Goal: Task Accomplishment & Management: Use online tool/utility

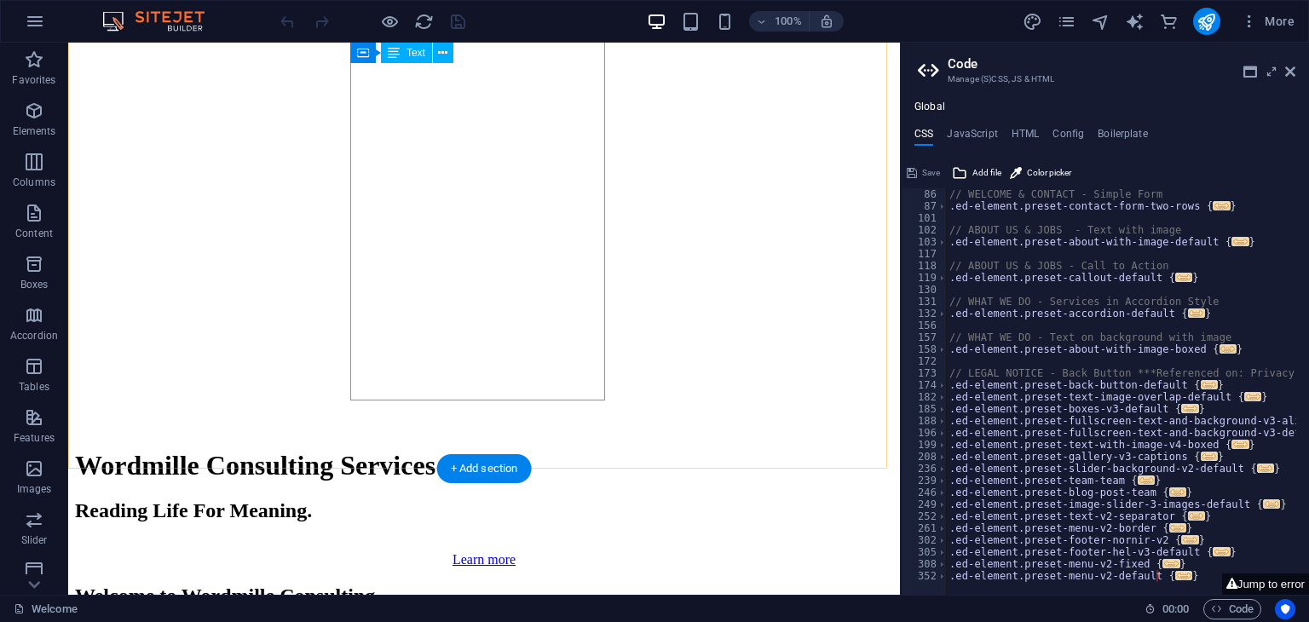
scroll to position [1370, 0]
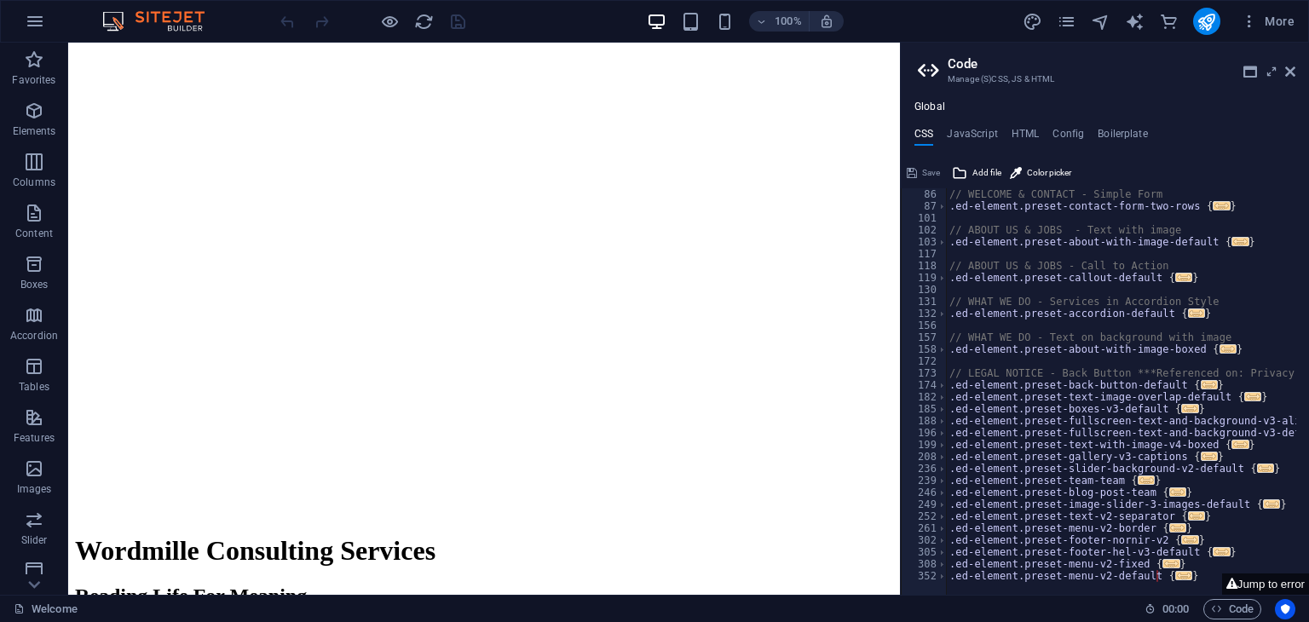
click at [1139, 355] on div "// WELCOME & CONTACT - Simple Form .ed-element.preset-contact-form-two-rows { .…" at bounding box center [1144, 397] width 397 height 418
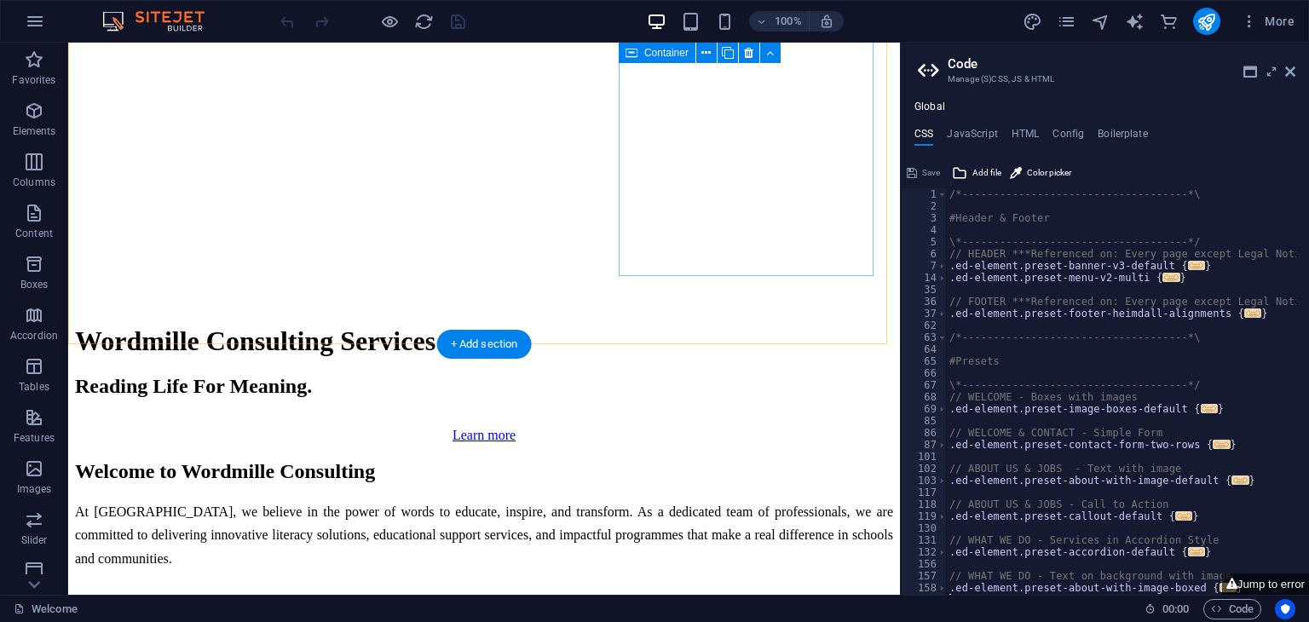
scroll to position [1541, 0]
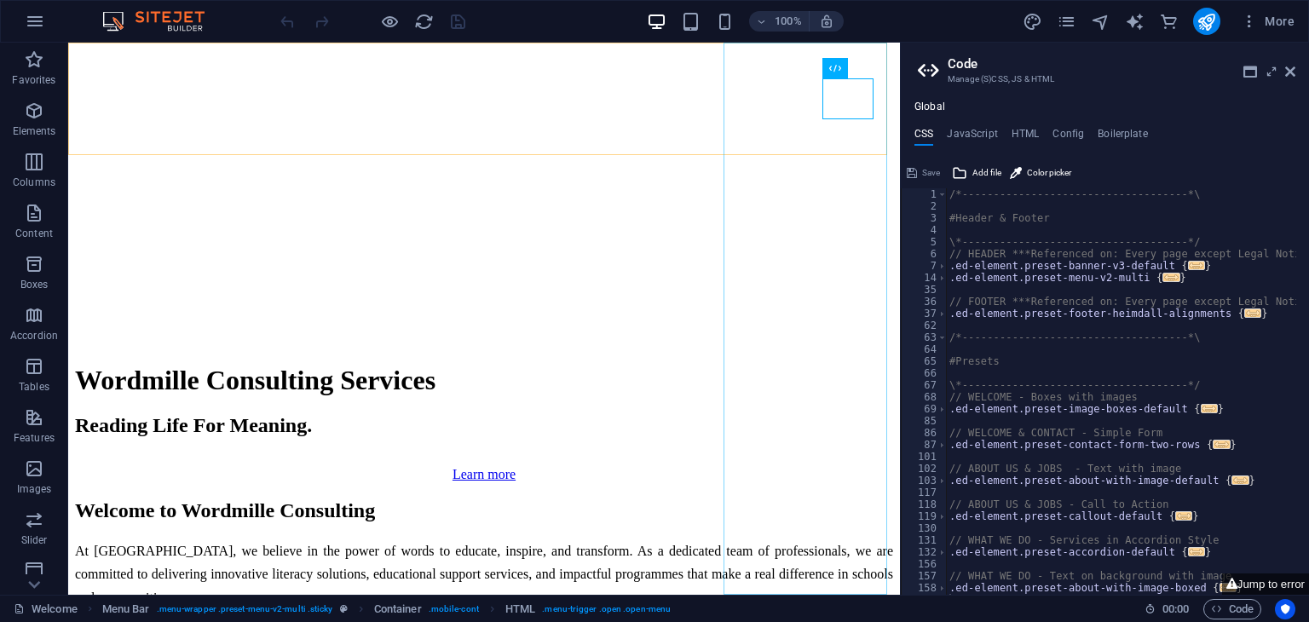
scroll to position [61, 0]
click at [1289, 69] on icon at bounding box center [1290, 72] width 10 height 14
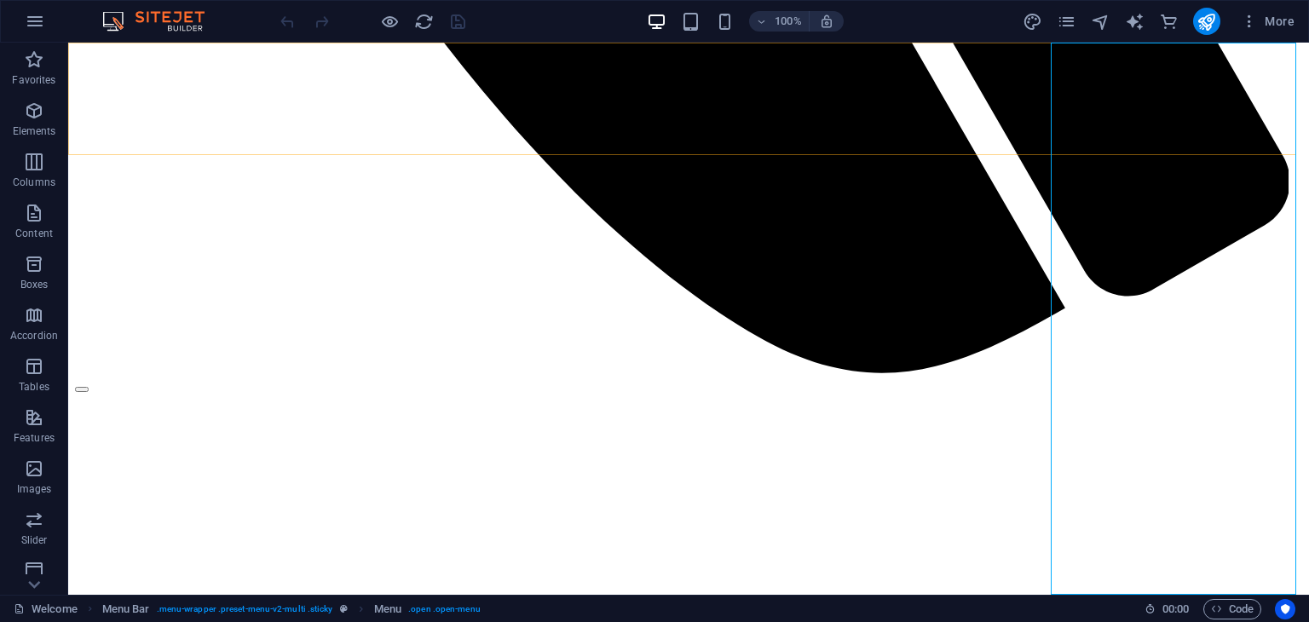
scroll to position [48, 0]
click at [1248, 21] on icon "button" at bounding box center [1249, 21] width 17 height 17
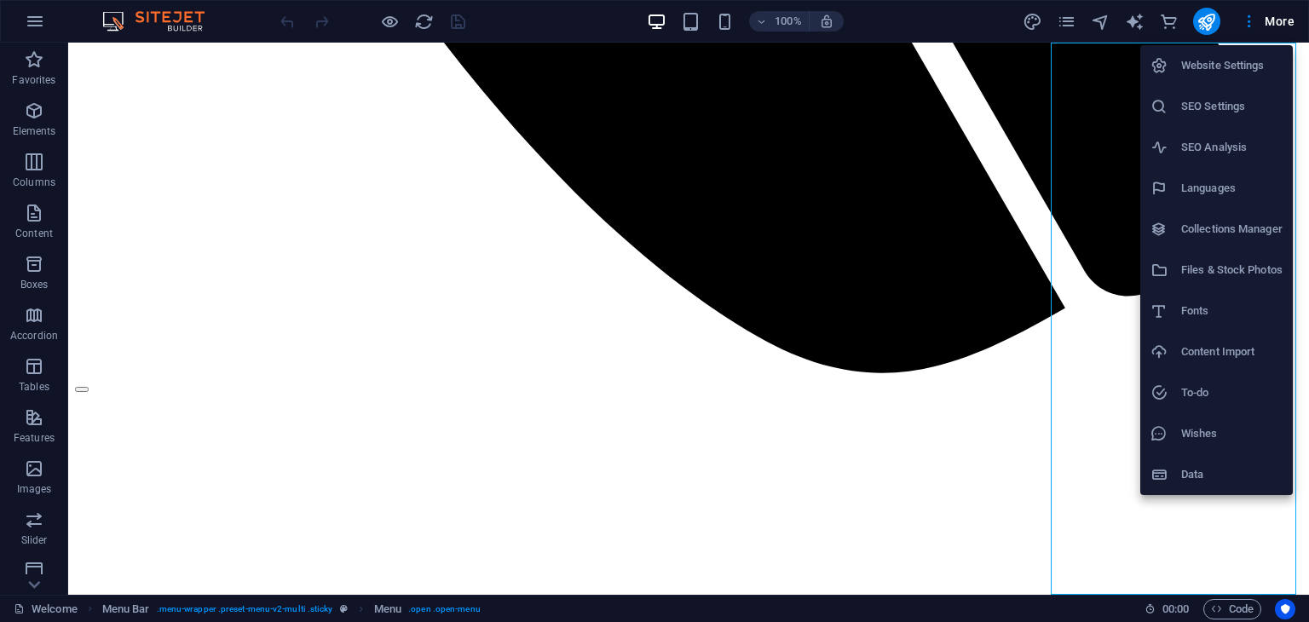
drag, startPoint x: 918, startPoint y: 89, endPoint x: 975, endPoint y: 60, distance: 64.0
click at [919, 89] on div at bounding box center [654, 311] width 1309 height 622
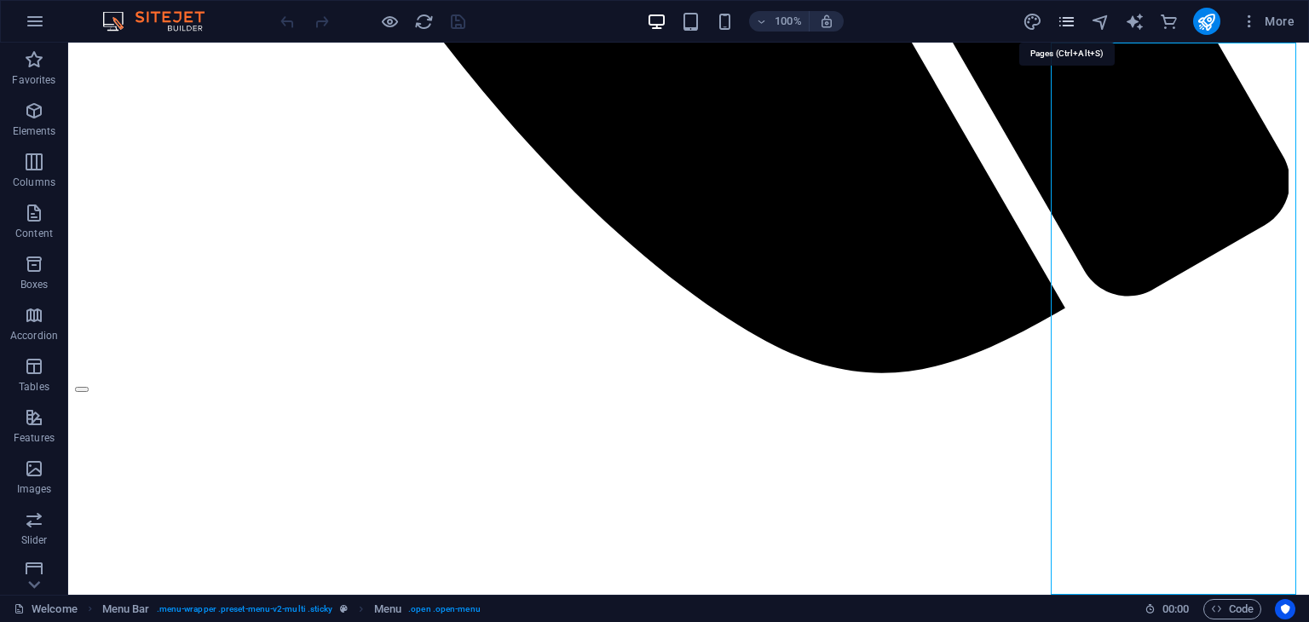
click at [1064, 19] on icon "pages" at bounding box center [1067, 22] width 20 height 20
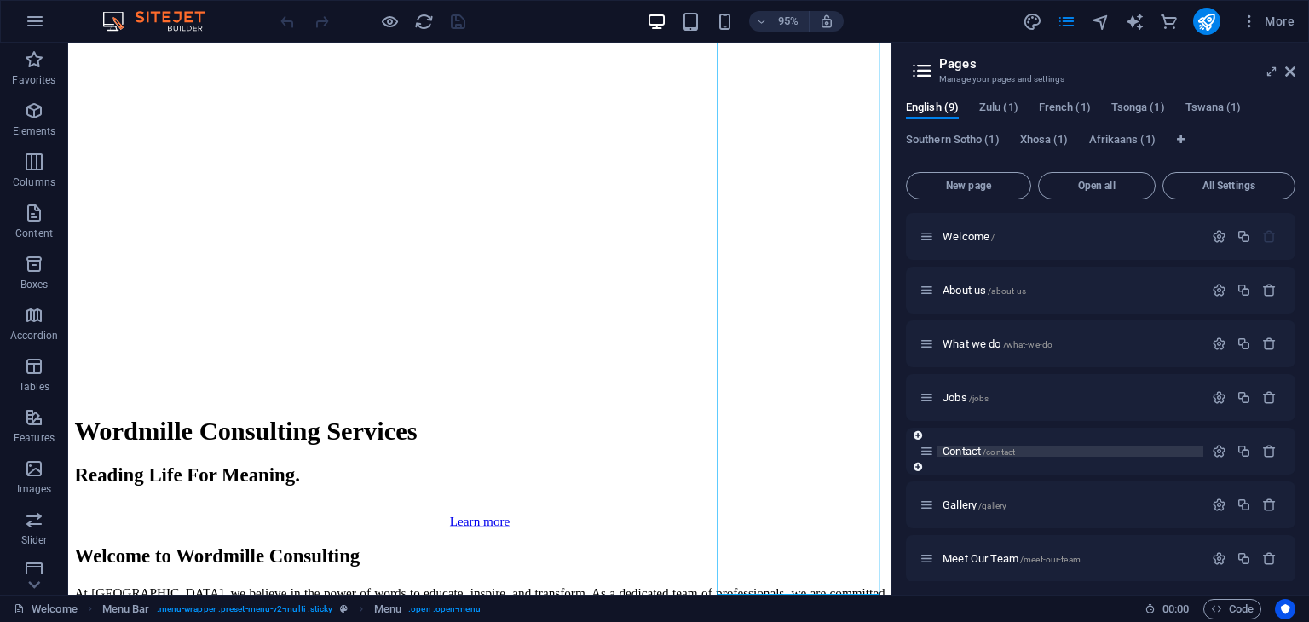
scroll to position [85, 0]
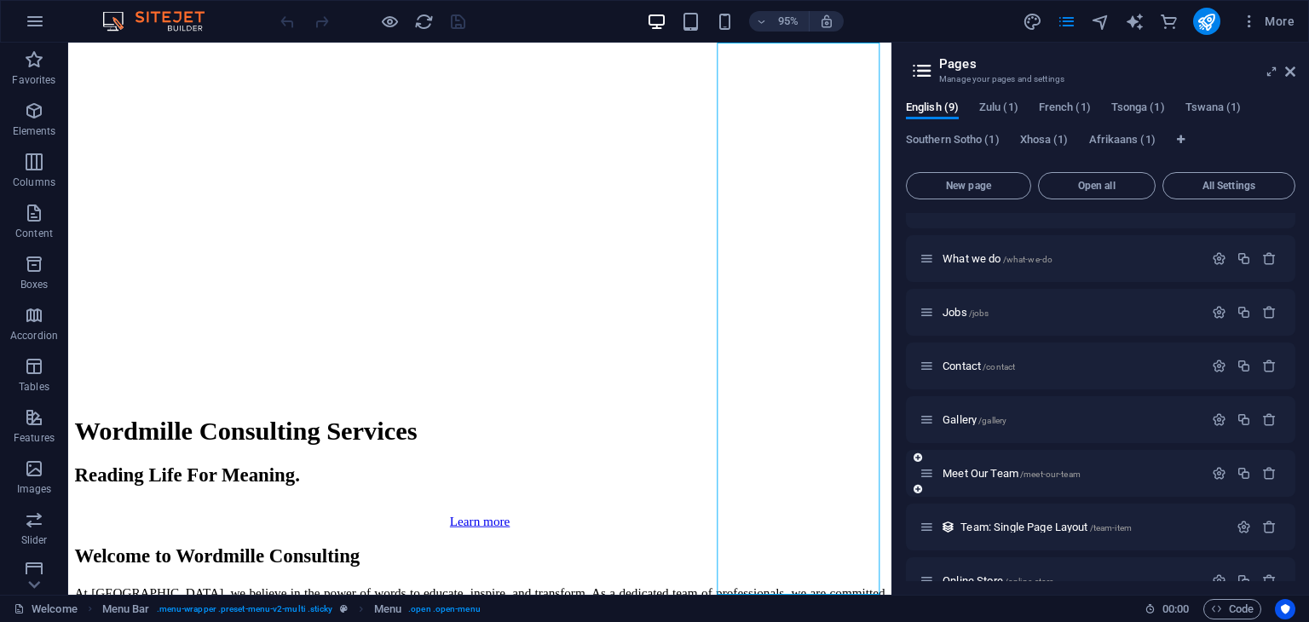
click at [951, 467] on div "Meet Our Team /meet-our-team" at bounding box center [1062, 474] width 284 height 20
click at [965, 477] on span "Meet Our Team /meet-our-team" at bounding box center [1012, 473] width 138 height 13
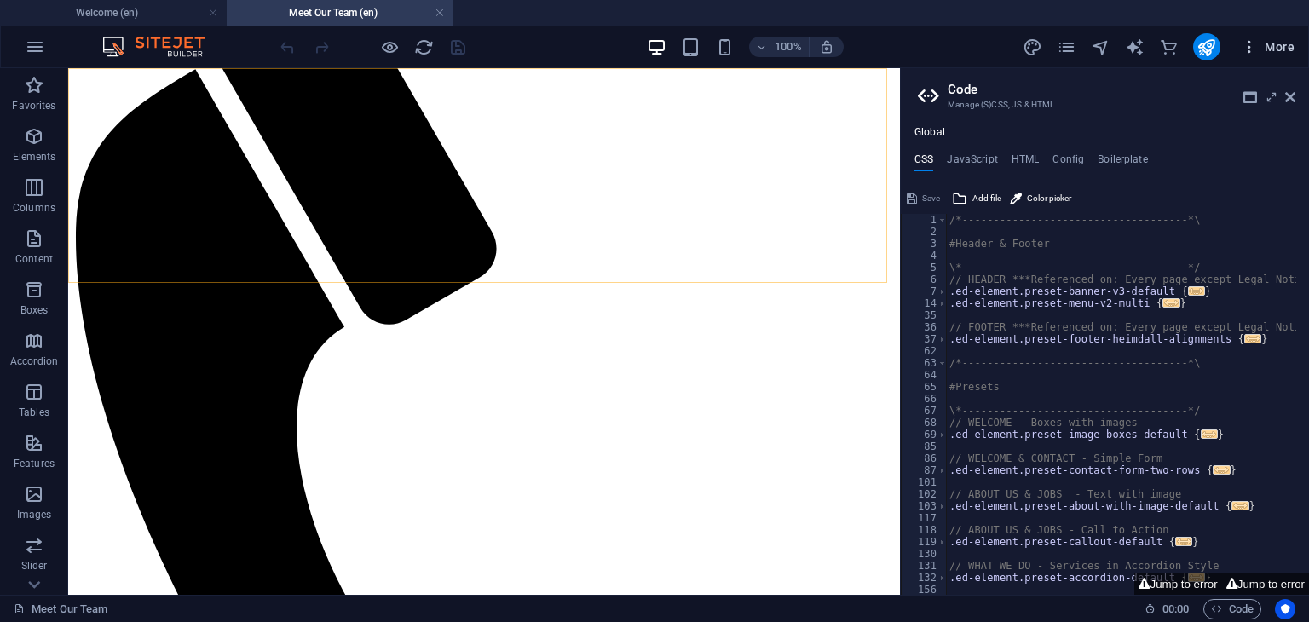
scroll to position [246, 0]
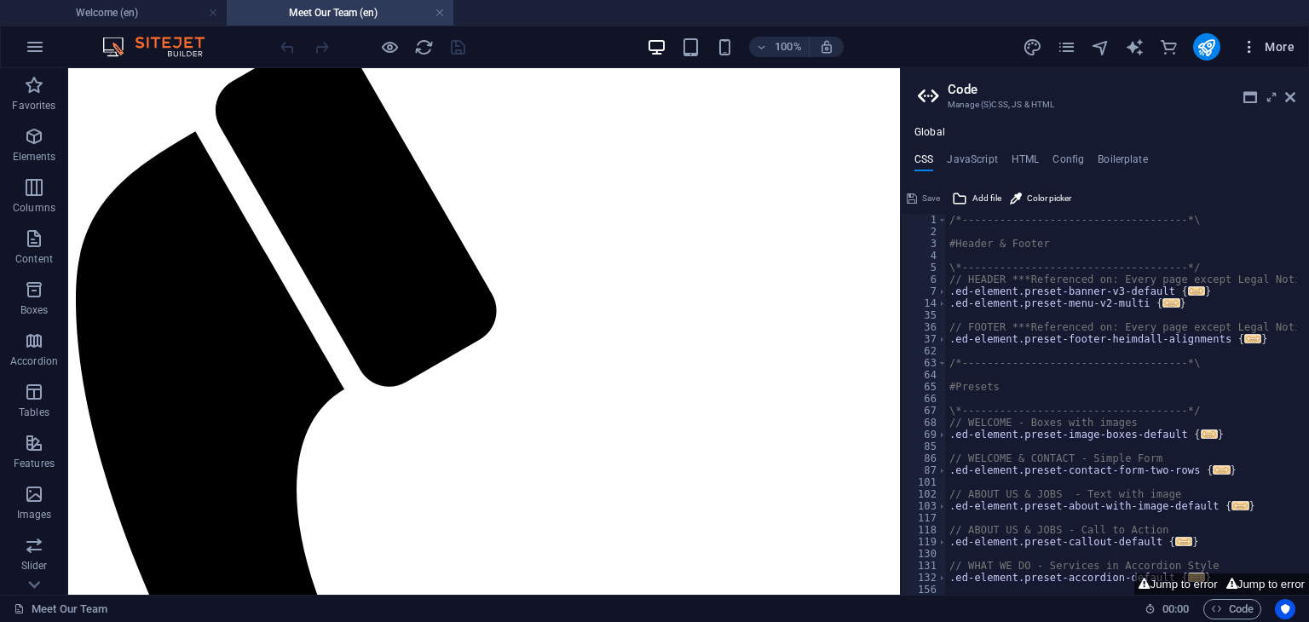
click at [1254, 38] on icon "button" at bounding box center [1249, 46] width 17 height 17
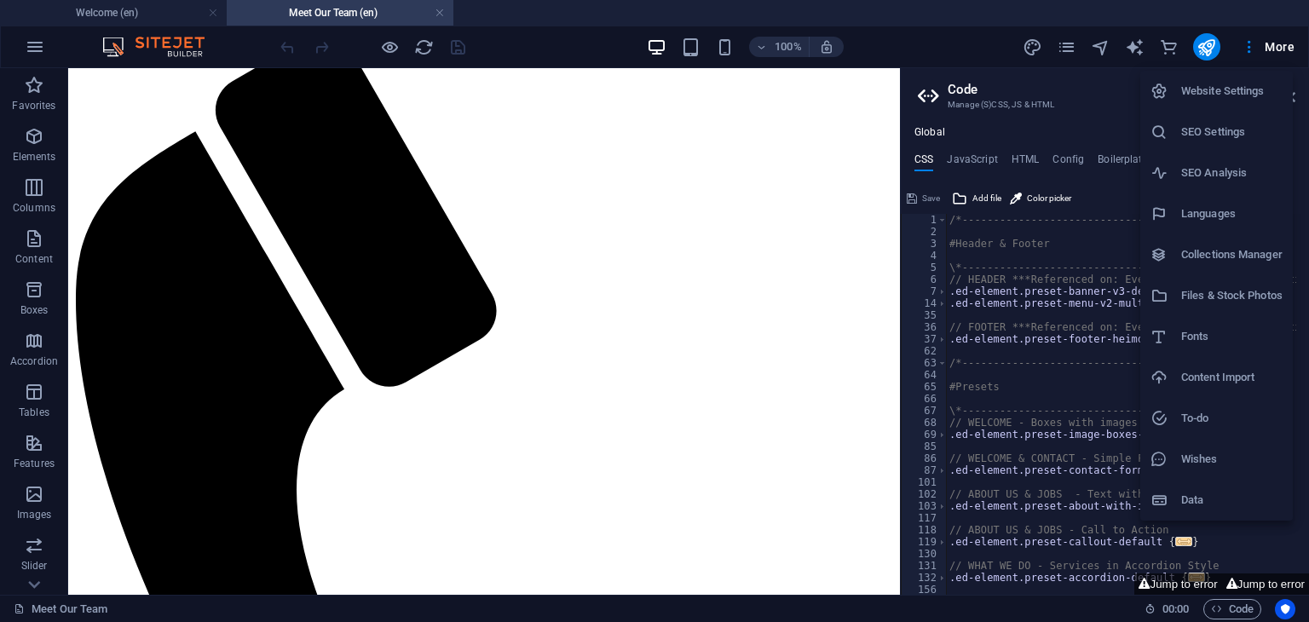
click at [838, 88] on div at bounding box center [654, 311] width 1309 height 622
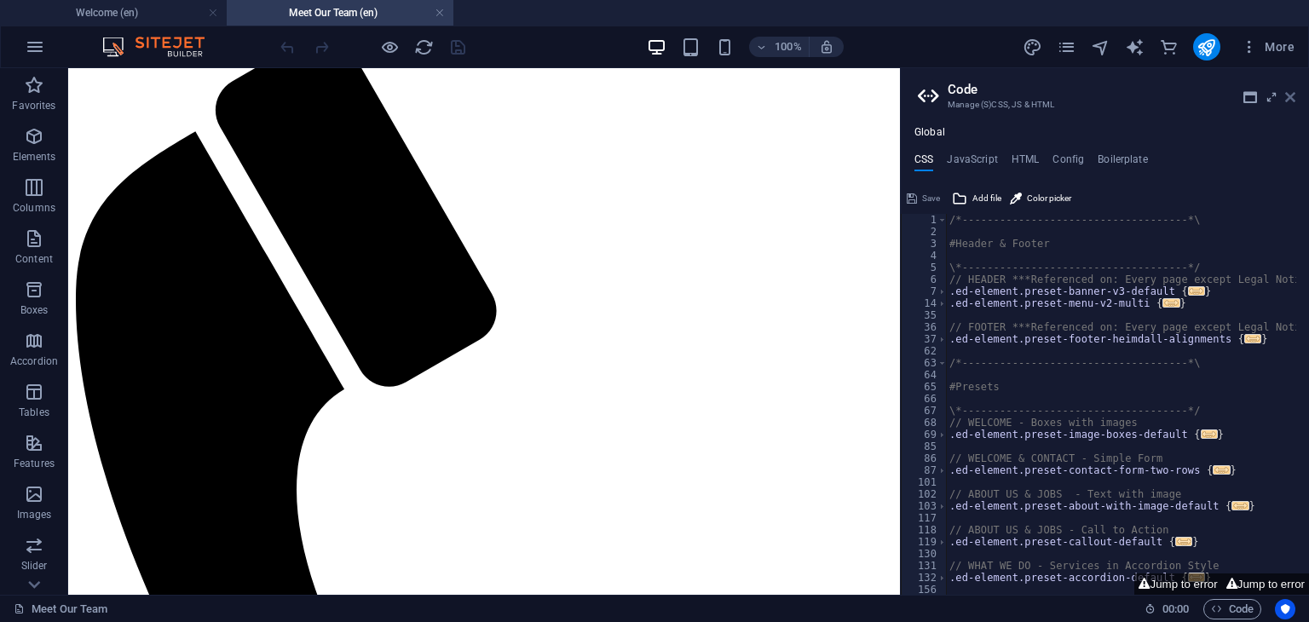
click at [1285, 94] on icon at bounding box center [1290, 97] width 10 height 14
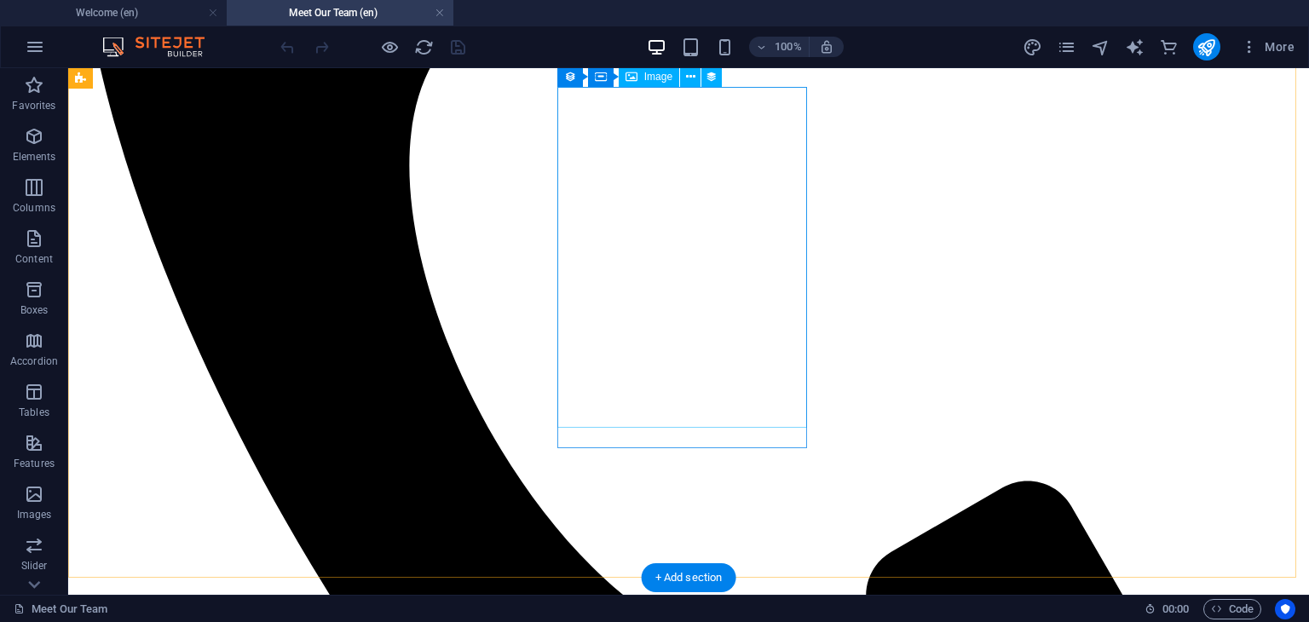
scroll to position [852, 0]
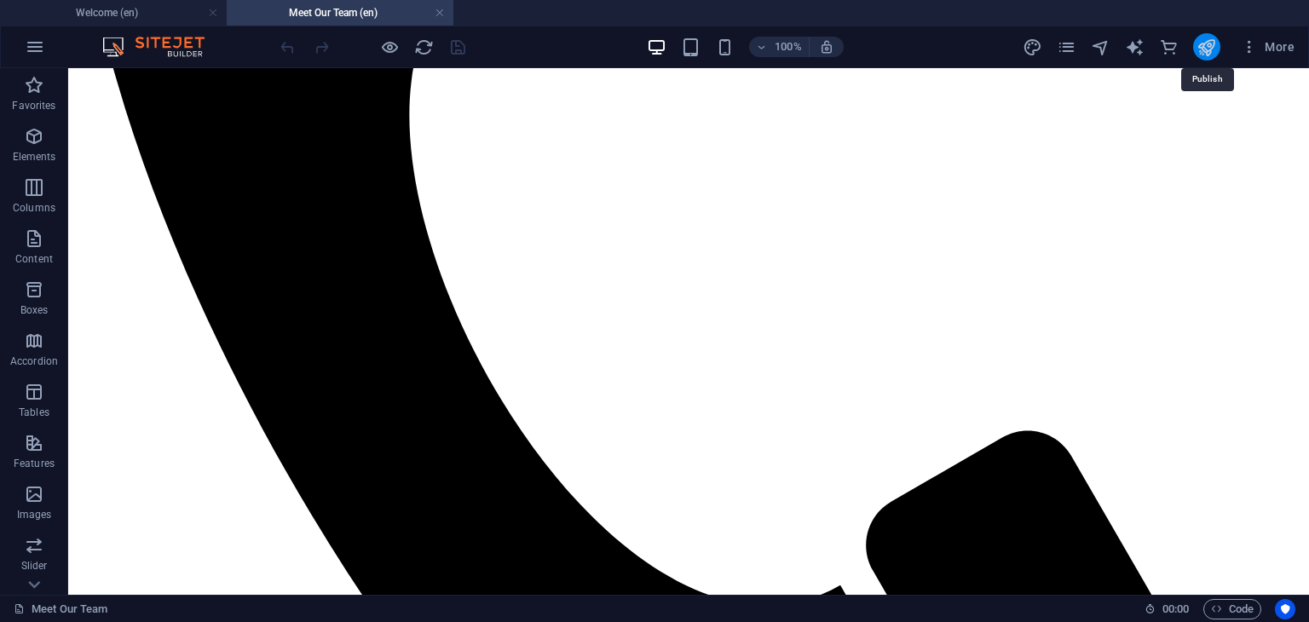
click at [1213, 43] on icon "publish" at bounding box center [1207, 47] width 20 height 20
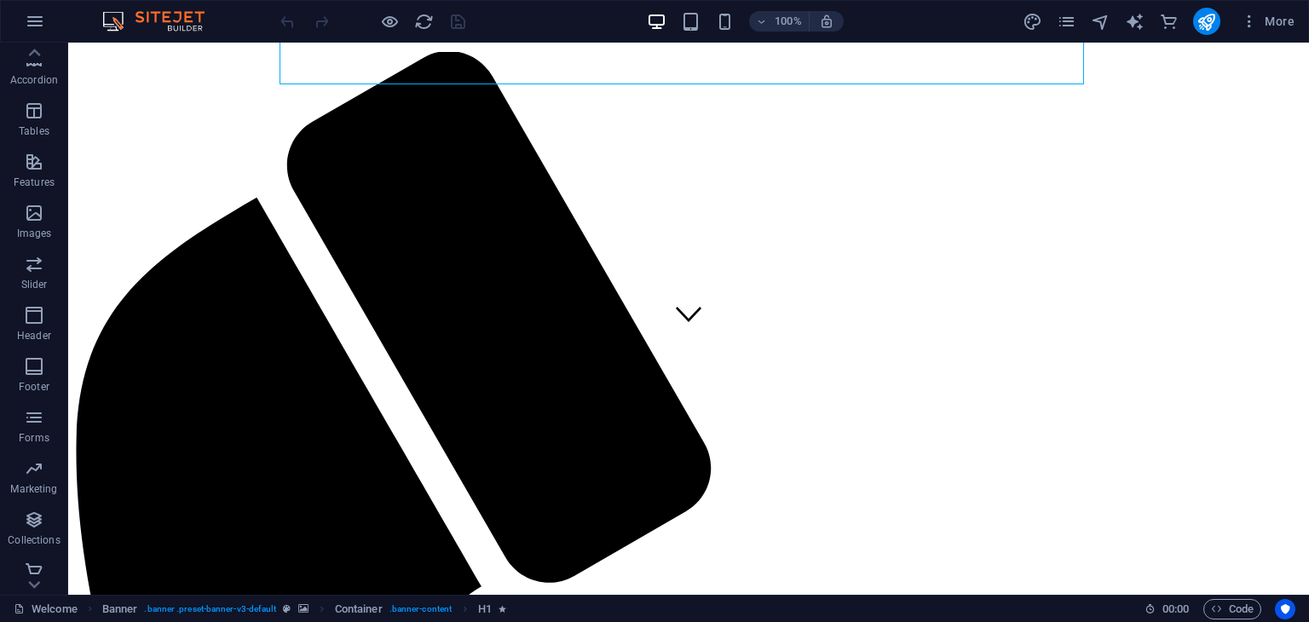
scroll to position [256, 0]
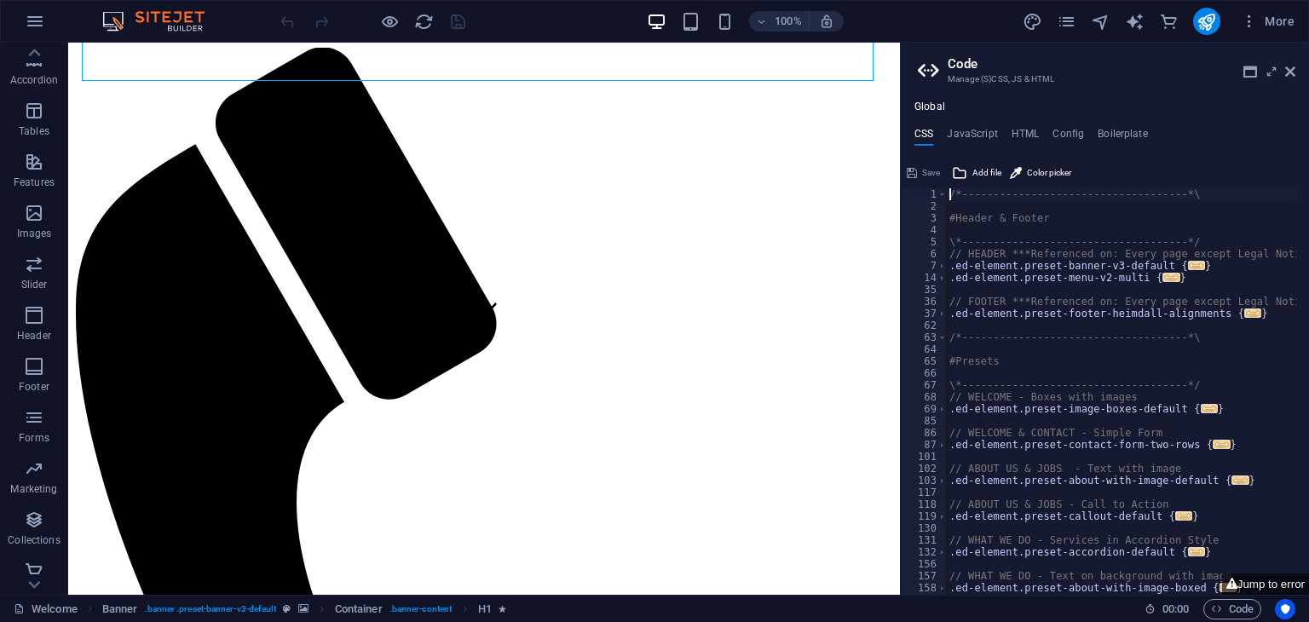
type textarea "/*------------------------------------*\"
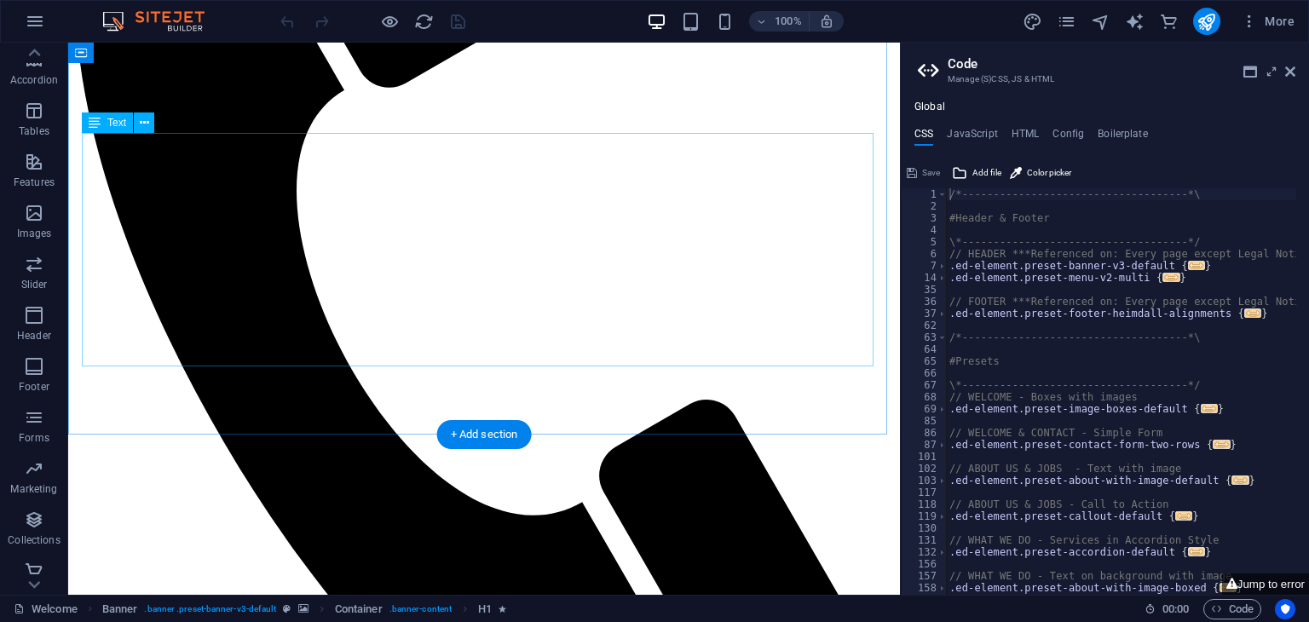
scroll to position [597, 0]
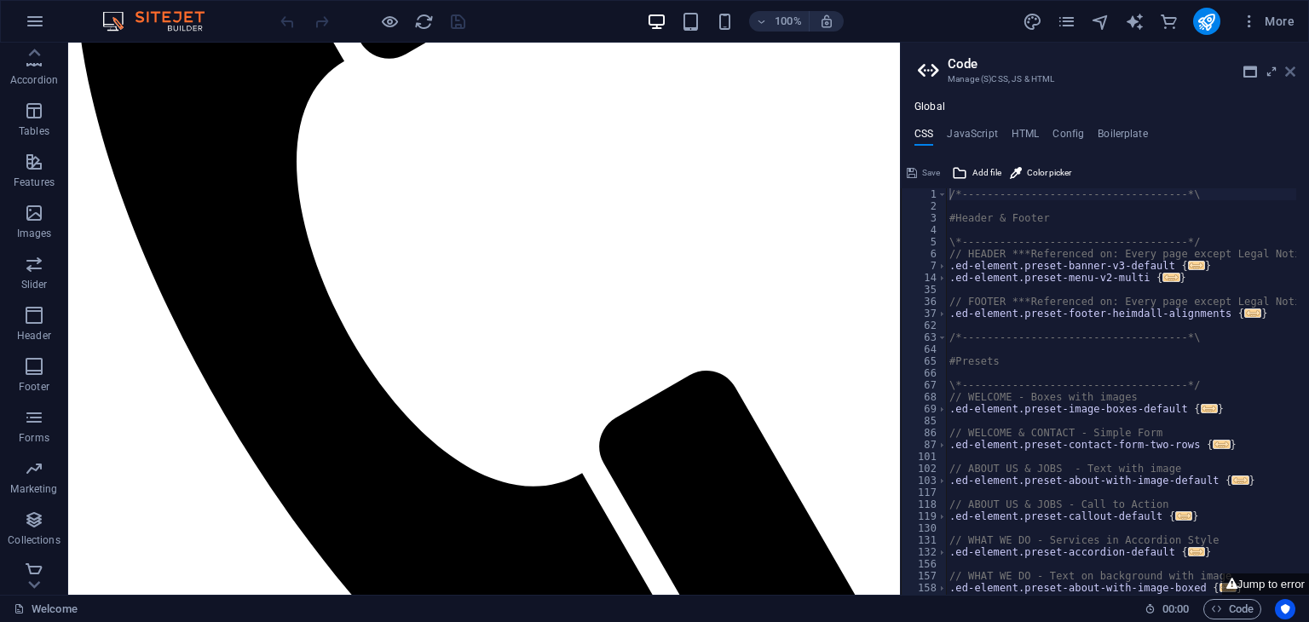
drag, startPoint x: 1294, startPoint y: 67, endPoint x: 874, endPoint y: 78, distance: 420.3
click at [1294, 67] on icon at bounding box center [1290, 72] width 10 height 14
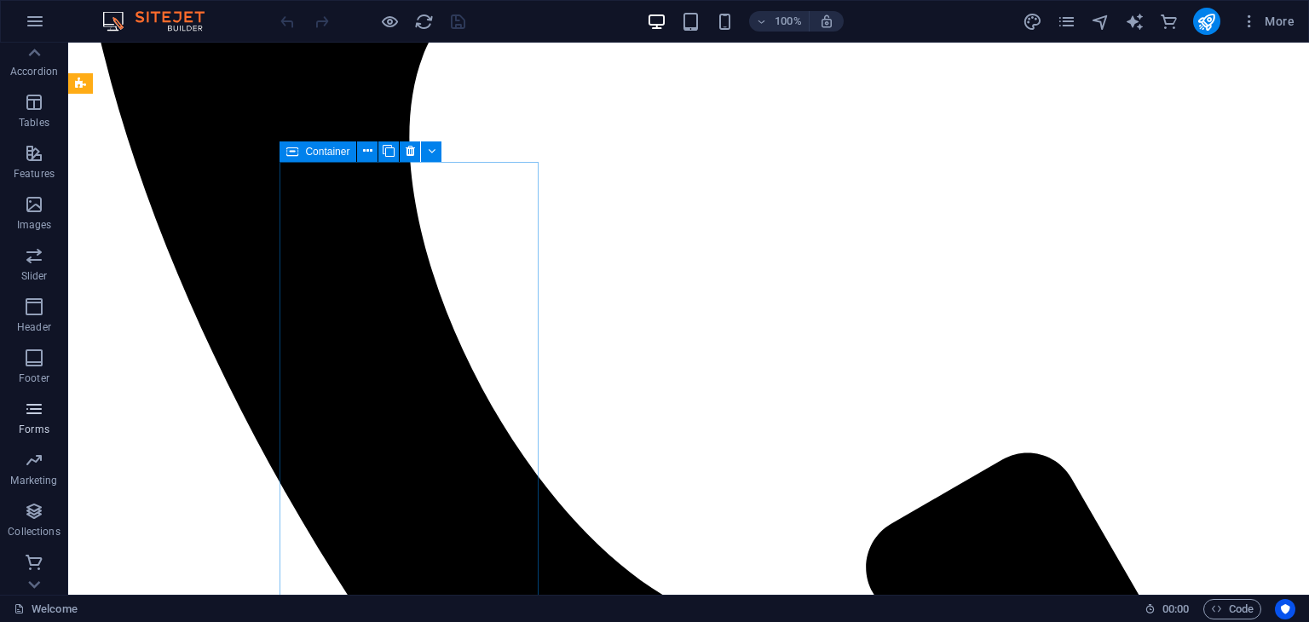
scroll to position [266, 0]
click at [35, 576] on p "Commerce" at bounding box center [34, 581] width 51 height 14
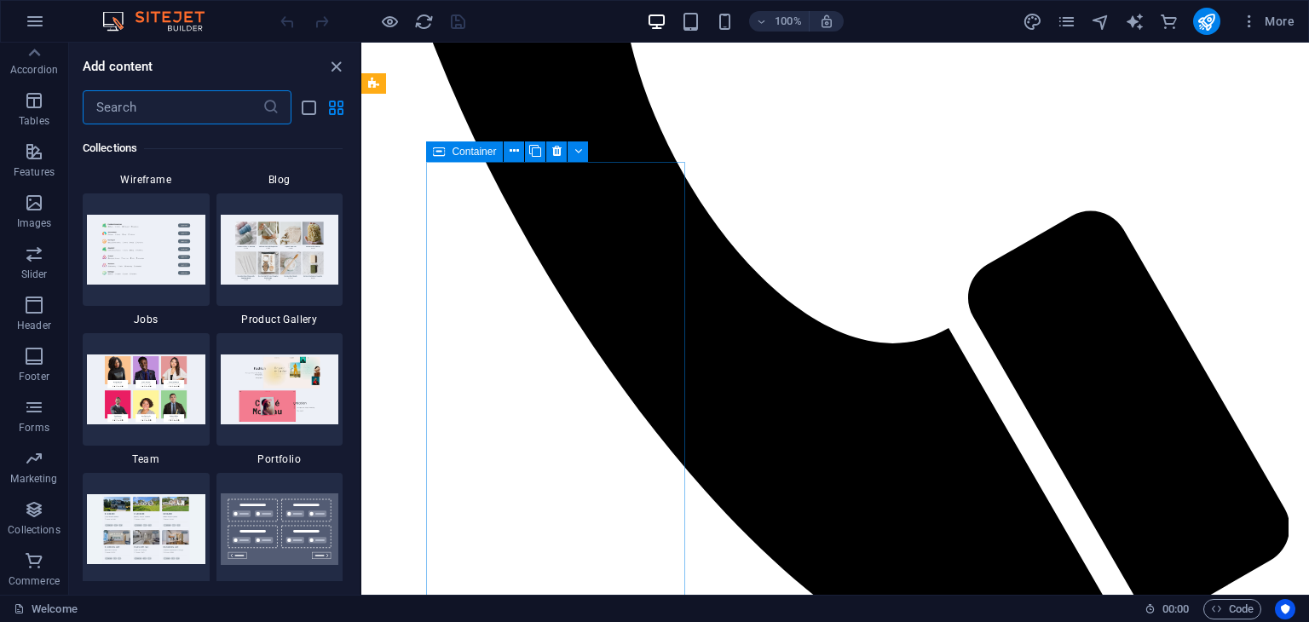
scroll to position [16424, 0]
